Goal: Find specific page/section: Find specific page/section

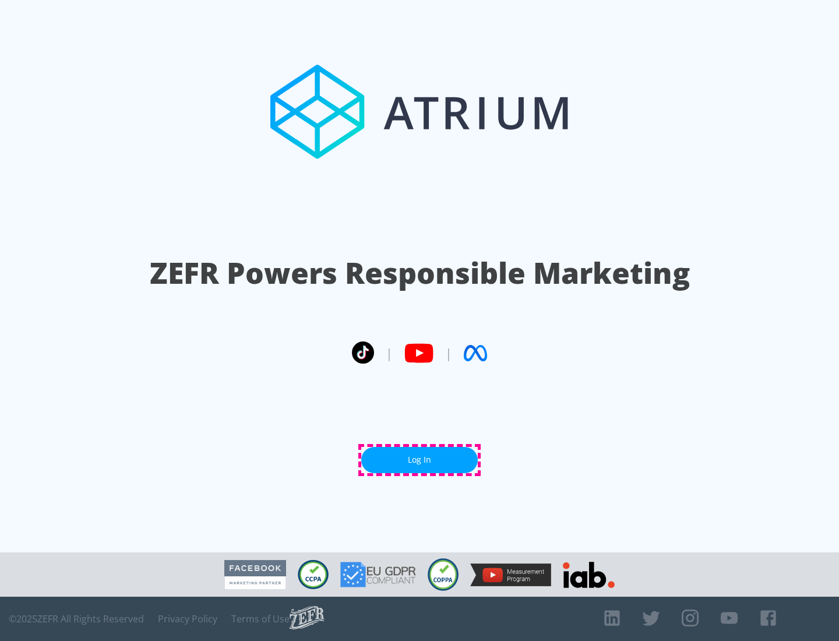
click at [419, 460] on link "Log In" at bounding box center [419, 460] width 116 height 26
